Goal: Transaction & Acquisition: Purchase product/service

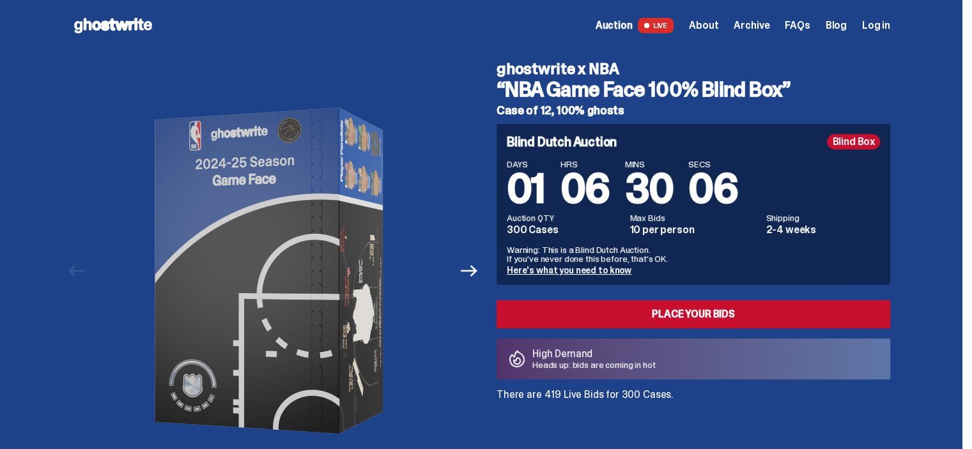
scroll to position [64, 0]
